Goal: Transaction & Acquisition: Purchase product/service

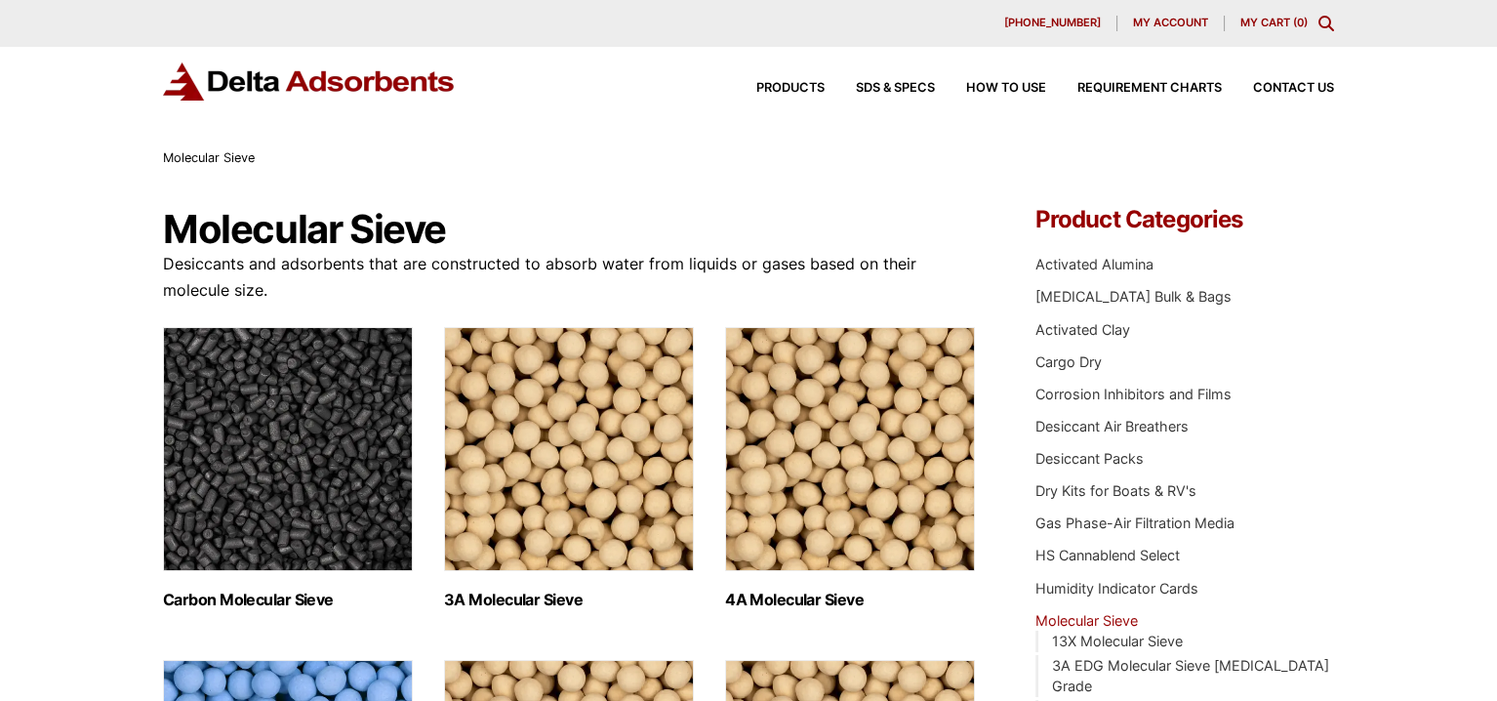
click at [1151, 14] on div "630-980-5205 My account My Cart ( 0 )" at bounding box center [748, 23] width 1497 height 47
click at [1184, 24] on span "My account" at bounding box center [1170, 23] width 75 height 11
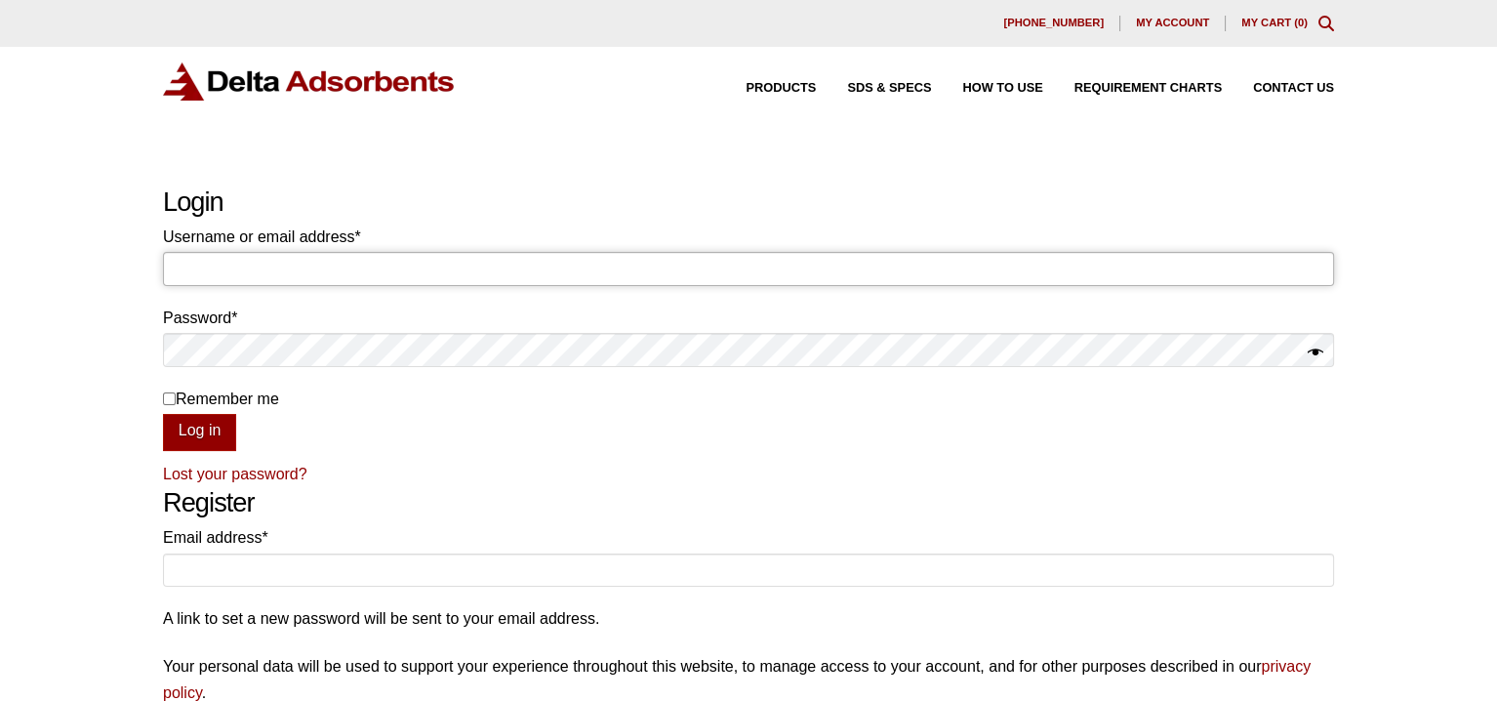
click at [443, 272] on input "Username or email address * Required" at bounding box center [748, 268] width 1171 height 33
type input "[EMAIL_ADDRESS][DOMAIN_NAME]"
click at [163, 414] on button "Log in" at bounding box center [199, 432] width 73 height 37
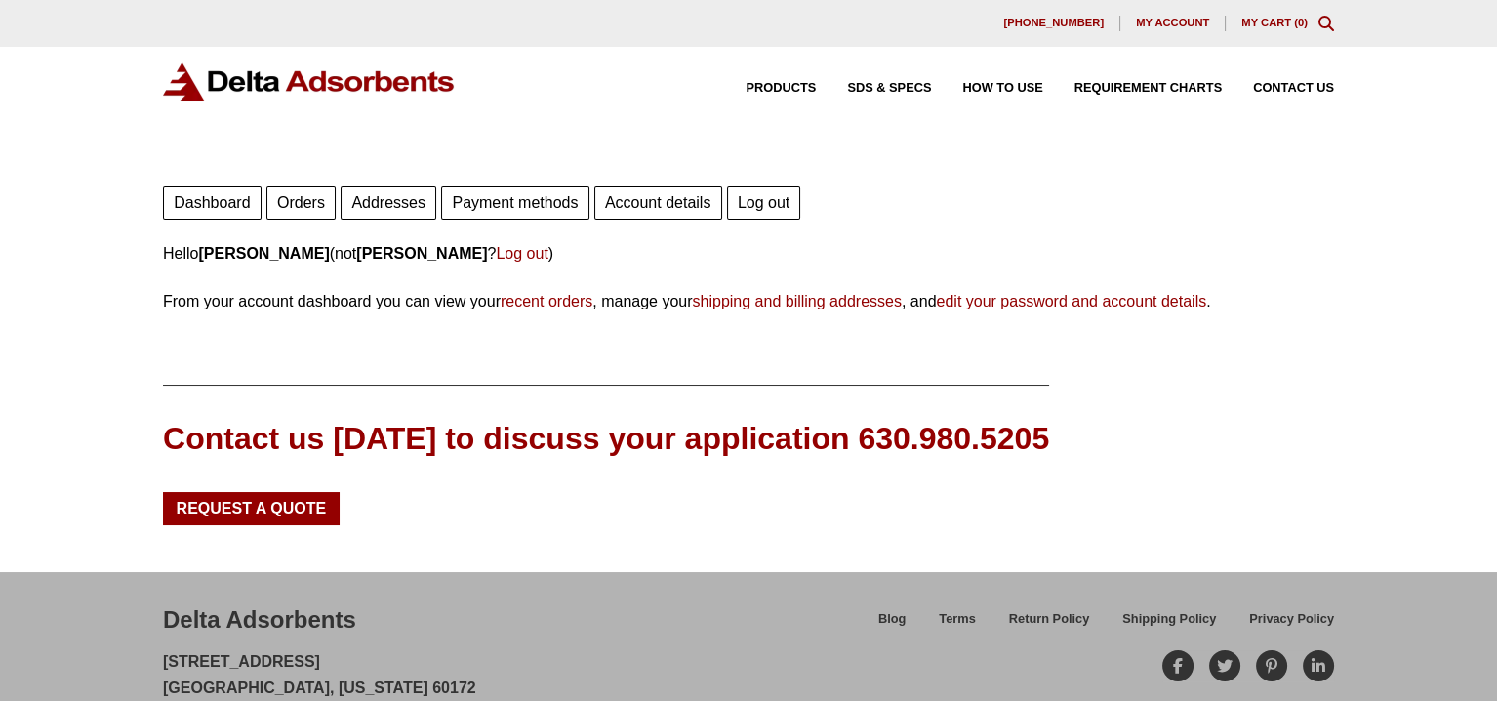
click at [1325, 20] on icon "Toggle Modal Content" at bounding box center [1326, 24] width 16 height 16
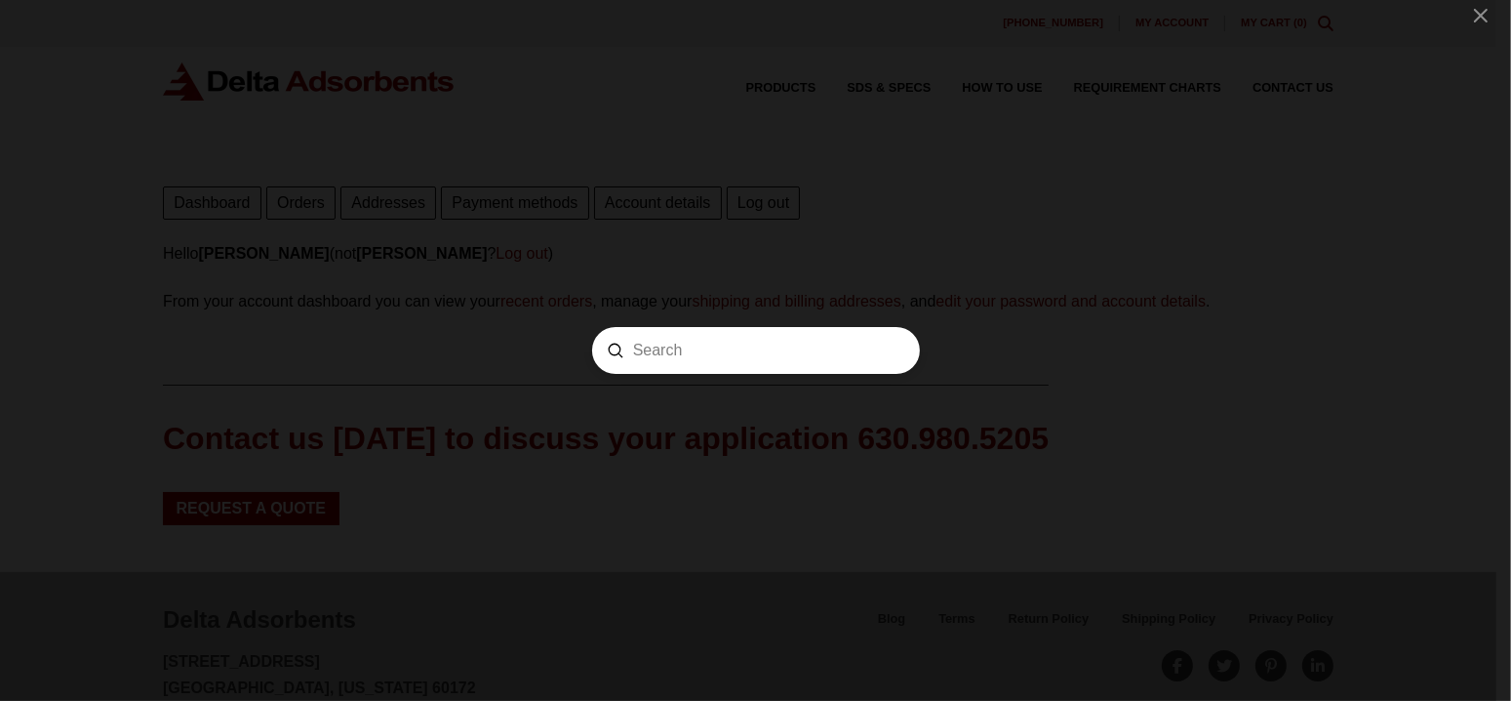
click at [786, 337] on form "Search Submit Clear" at bounding box center [756, 350] width 328 height 47
type input "molecular sieve desiccant"
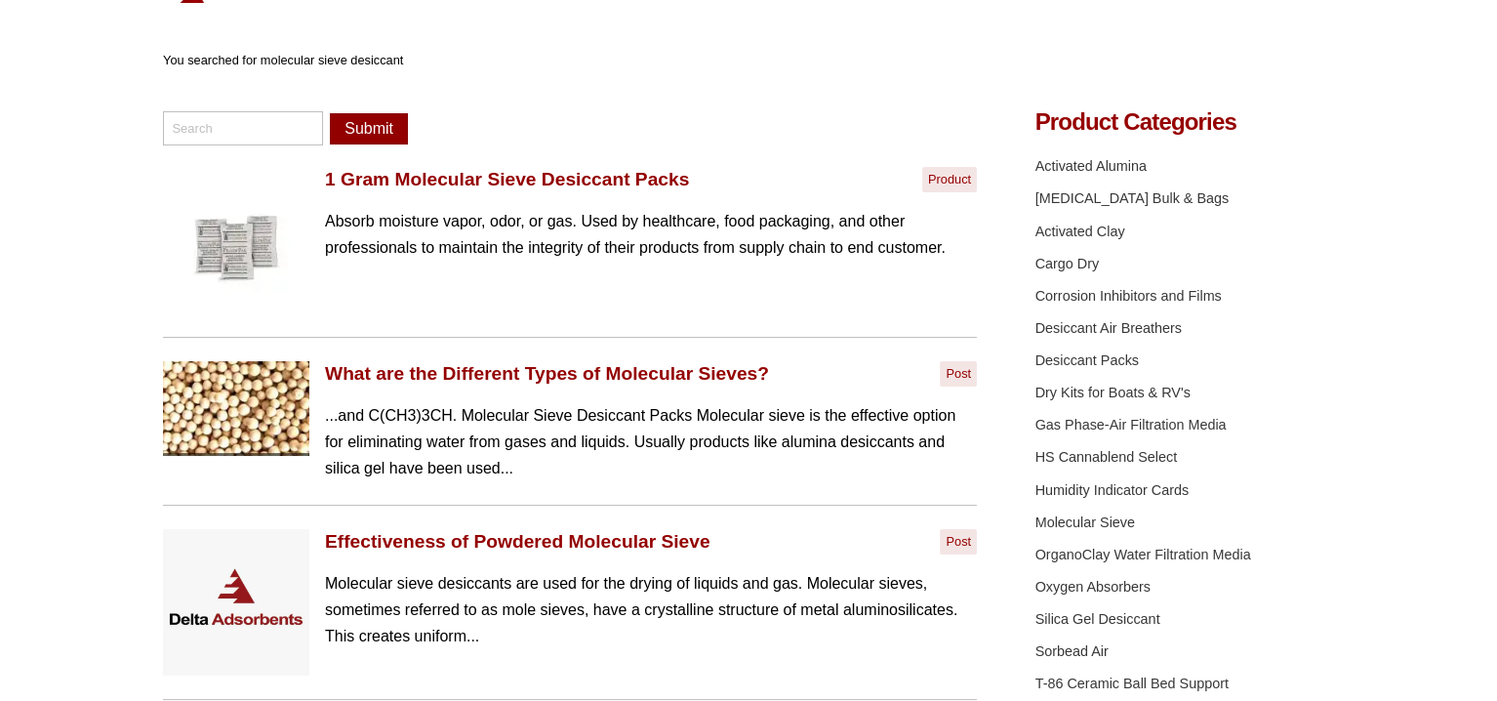
scroll to position [98, 0]
click at [265, 128] on input "search" at bounding box center [243, 127] width 160 height 33
click at [569, 375] on link "What are the Different Types of Molecular Sieves?" at bounding box center [547, 374] width 444 height 24
click at [210, 121] on input "search" at bounding box center [243, 127] width 160 height 33
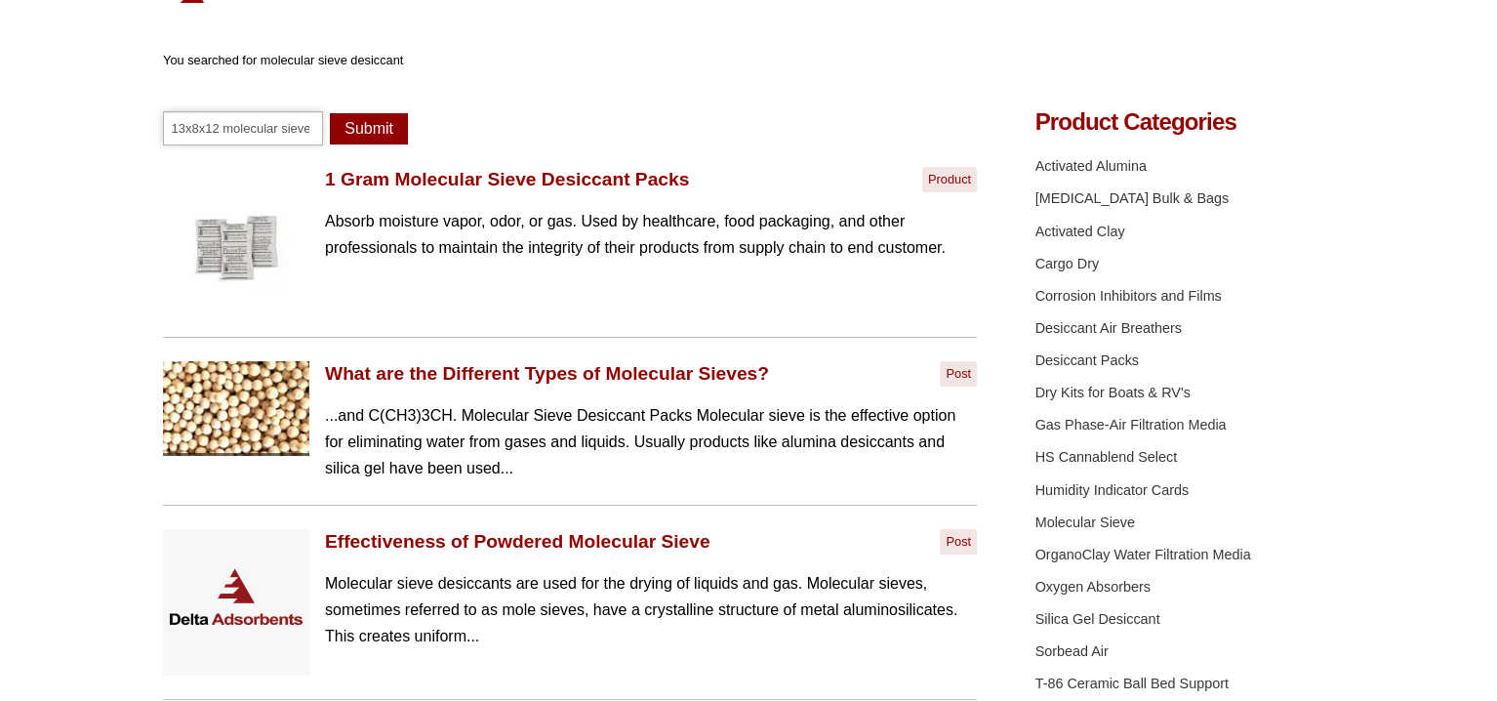
type input "13x8x12 molecular sieve"
click at [372, 128] on button "Submit" at bounding box center [369, 128] width 78 height 31
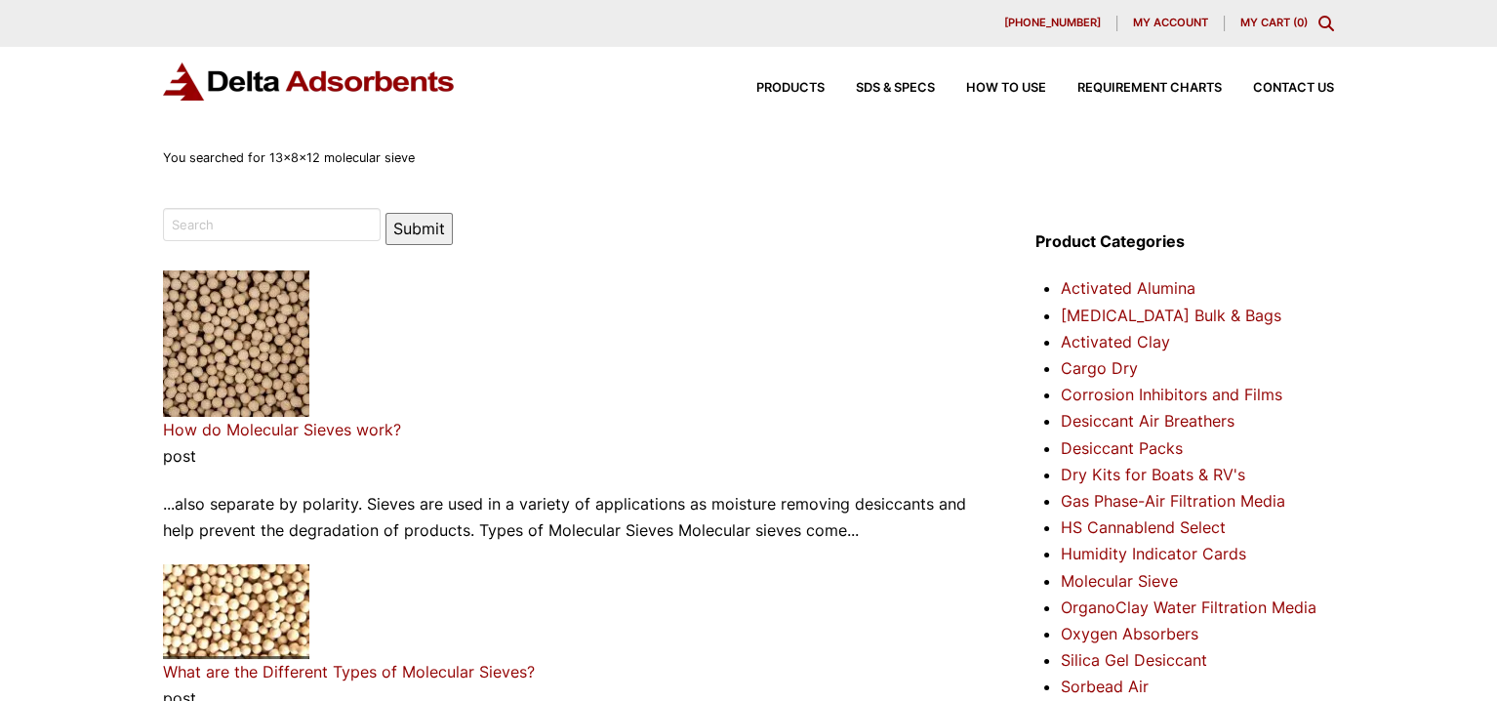
click at [1260, 23] on link "My Cart ( 0 )" at bounding box center [1273, 23] width 67 height 14
